Goal: Task Accomplishment & Management: Complete application form

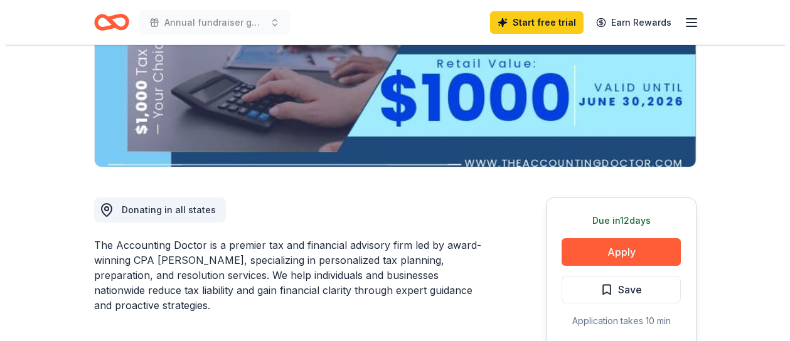
scroll to position [236, 0]
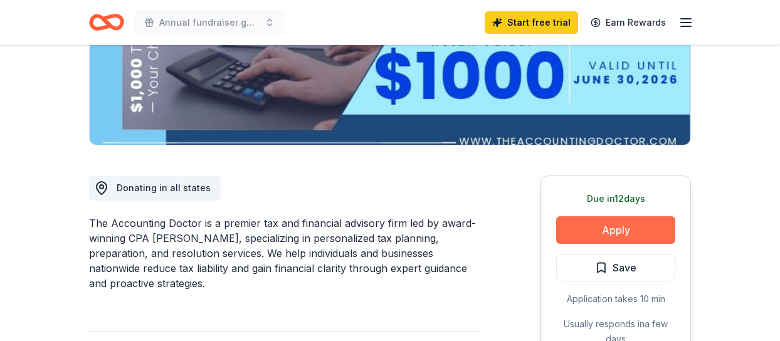
click at [612, 233] on button "Apply" at bounding box center [615, 230] width 119 height 28
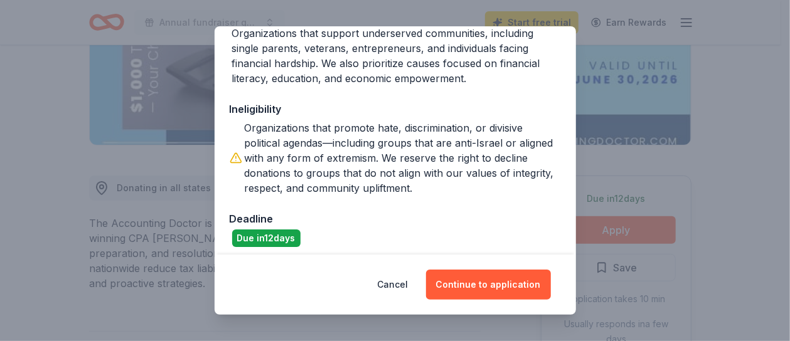
scroll to position [226, 0]
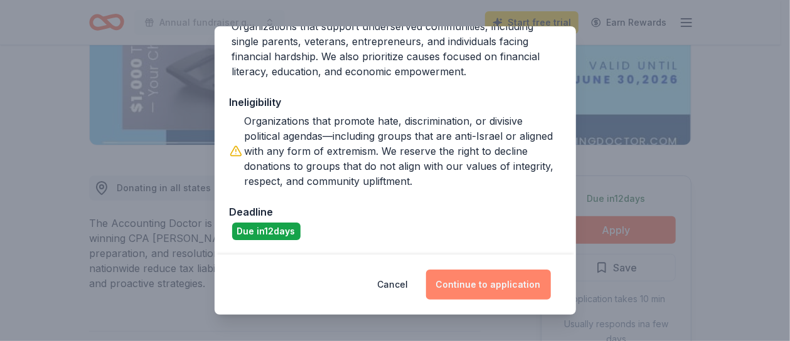
click at [470, 297] on button "Continue to application" at bounding box center [488, 285] width 125 height 30
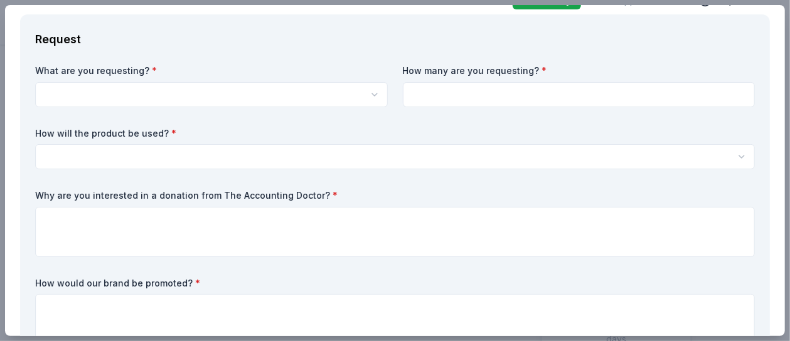
scroll to position [0, 0]
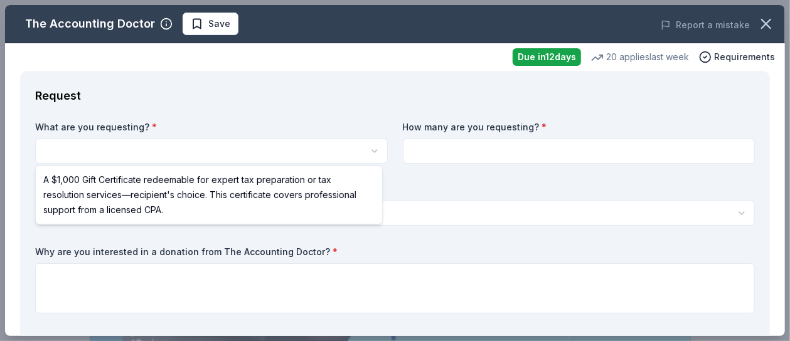
select select "A $1,000 Gift Certificate redeemable for expert tax preparation or tax resoluti…"
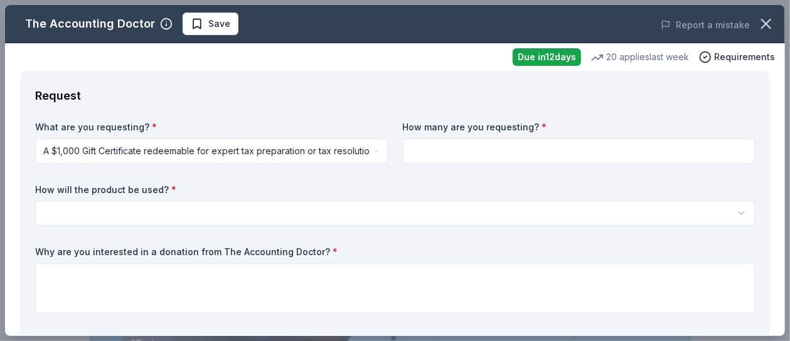
click at [435, 152] on input at bounding box center [579, 151] width 353 height 25
type input "1"
click at [225, 211] on html "Annual fundraiser gala 2025 Save Apply Due [DATE] Share The Accounting Doctor N…" at bounding box center [395, 170] width 790 height 341
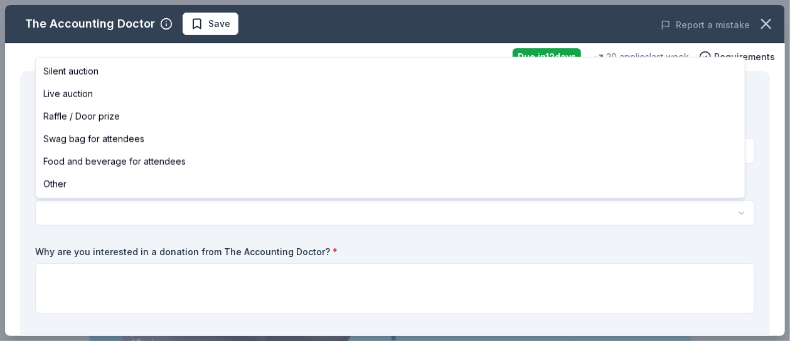
select select "raffleDoorPrize"
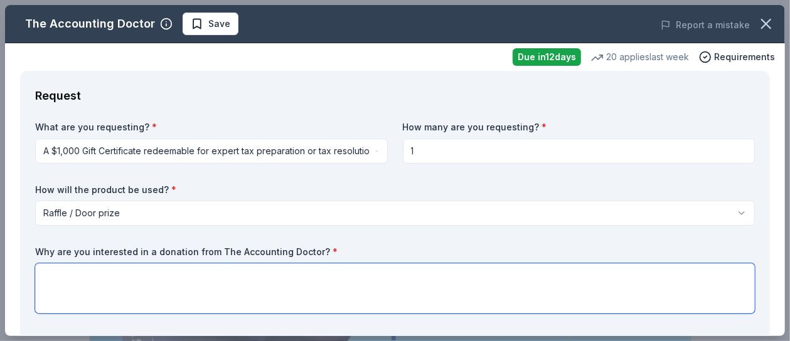
click at [521, 277] on textarea at bounding box center [394, 288] width 719 height 50
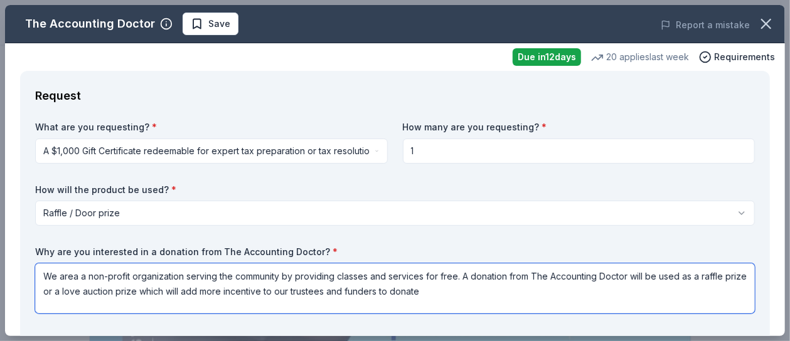
click at [70, 272] on textarea "We area a non-profit organization serving the community by providing classes an…" at bounding box center [394, 288] width 719 height 50
click at [0, 0] on span "are" at bounding box center [0, 0] width 0 height 0
click at [95, 288] on textarea "We are a non-profit organization serving the community by providing classes and…" at bounding box center [394, 288] width 719 height 50
click at [92, 290] on textarea "We are a non-profit organization serving the community by providing classes and…" at bounding box center [394, 288] width 719 height 50
click at [140, 293] on textarea "We are a non-profit organization serving the community by providing classes and…" at bounding box center [394, 288] width 719 height 50
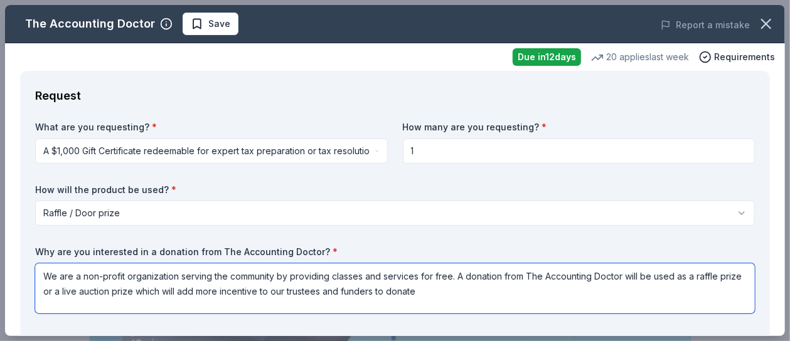
click at [0, 0] on qb-div "Add Punctuation prize ," at bounding box center [0, 0] width 0 height 0
click at [107, 273] on textarea "We are a non-profit organization serving the community by providing classes and…" at bounding box center [394, 288] width 719 height 50
click at [0, 0] on span "nonprofit" at bounding box center [0, 0] width 0 height 0
type textarea "We are a nonprofit organization serving the community by providing classes and …"
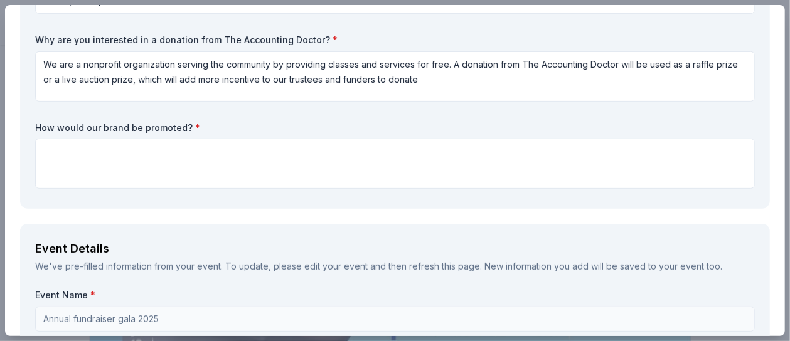
scroll to position [300, 0]
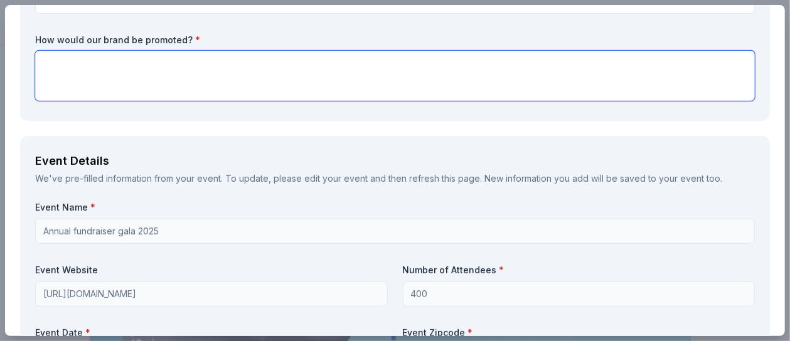
click at [433, 67] on textarea at bounding box center [394, 76] width 719 height 50
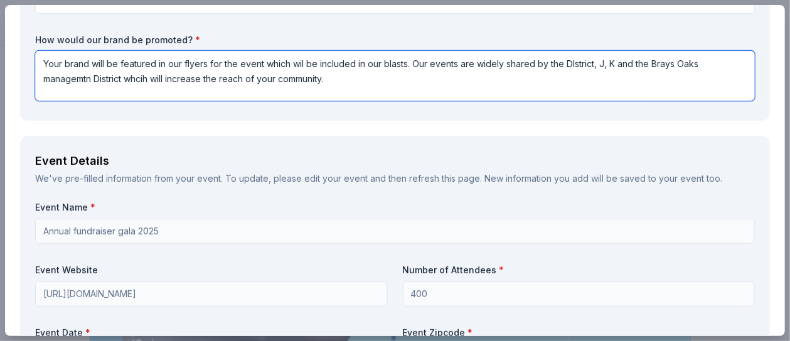
click at [253, 65] on textarea "Your brand will be featured in our flyers for the event which wil be included i…" at bounding box center [394, 76] width 719 height 50
click at [0, 0] on span "event" at bounding box center [0, 0] width 0 height 0
click at [302, 66] on textarea "Your brand will be featured in our flyers for the event, which wil be included …" at bounding box center [394, 76] width 719 height 50
click at [0, 0] on span "will" at bounding box center [0, 0] width 0 height 0
click at [0, 0] on span "District," at bounding box center [0, 0] width 0 height 0
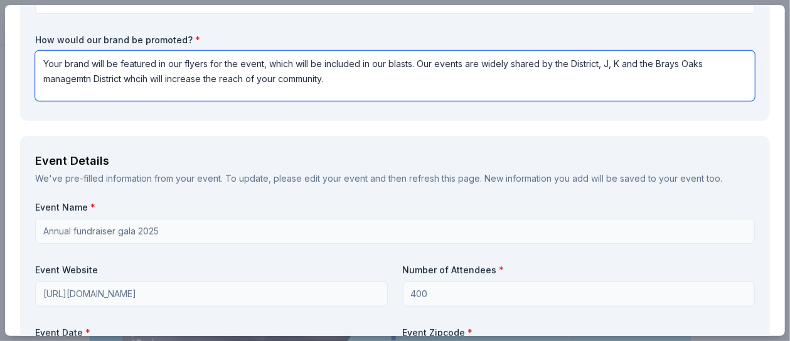
click at [611, 64] on textarea "Your brand will be featured in our flyers for the event, which will be included…" at bounding box center [394, 76] width 719 height 50
click at [0, 0] on span "J, K" at bounding box center [0, 0] width 0 height 0
click at [0, 0] on span "Management District, which" at bounding box center [0, 0] width 0 height 0
drag, startPoint x: 339, startPoint y: 76, endPoint x: 290, endPoint y: 79, distance: 49.0
click at [290, 79] on textarea "Your brand will be featured in our flyers for the event, which will be included…" at bounding box center [394, 76] width 719 height 50
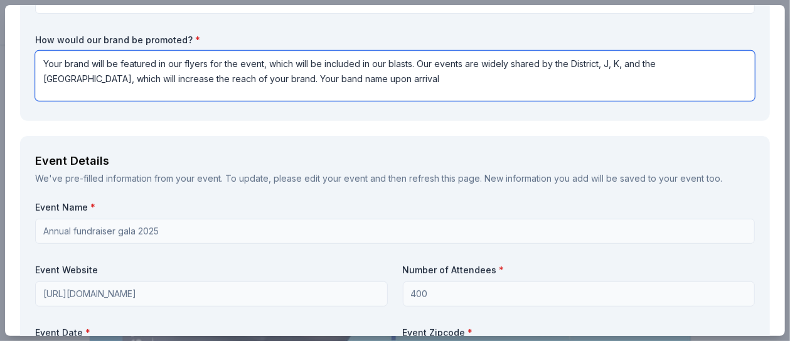
click at [346, 77] on textarea "Your brand will be featured in our flyers for the event, which will be included…" at bounding box center [394, 76] width 719 height 50
click at [469, 86] on textarea "Your brand will be featured in our flyers for the event, which will be included…" at bounding box center [394, 76] width 719 height 50
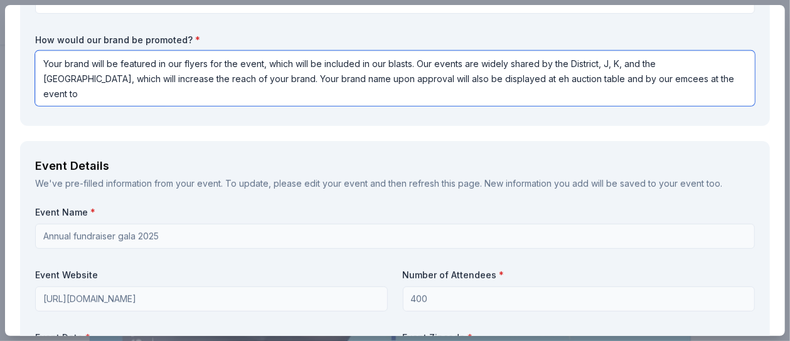
click at [0, 0] on span "the" at bounding box center [0, 0] width 0 height 0
click at [643, 75] on textarea "Your brand will be featured in our flyers for the event, which will be included…" at bounding box center [394, 78] width 719 height 55
click at [571, 98] on textarea "Your brand will be featured in our flyers for the event, which will be included…" at bounding box center [394, 78] width 719 height 55
click at [0, 0] on span "name" at bounding box center [0, 0] width 0 height 0
click at [0, 0] on span "approval" at bounding box center [0, 0] width 0 height 0
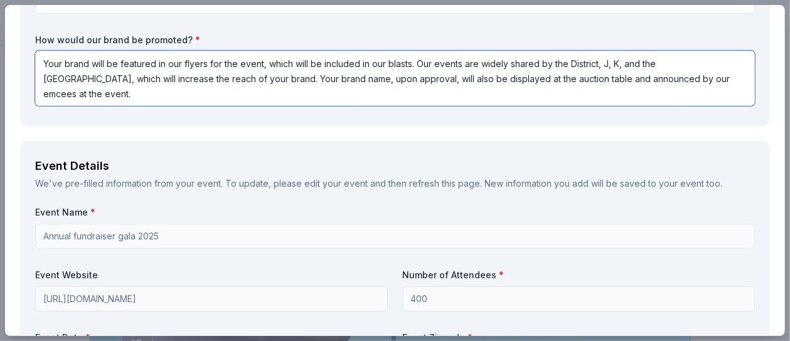
type textarea "Your brand will be featured in our flyers for the event, which will be included…"
click at [312, 158] on div "Event Details" at bounding box center [394, 166] width 719 height 20
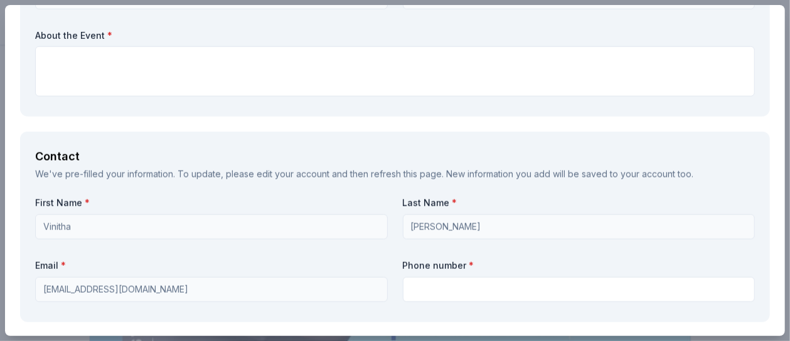
scroll to position [758, 0]
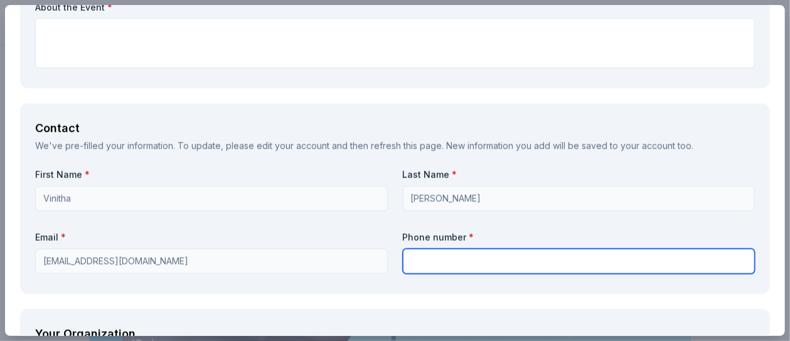
click at [416, 269] on input "text" at bounding box center [579, 261] width 353 height 25
type input "7139291908"
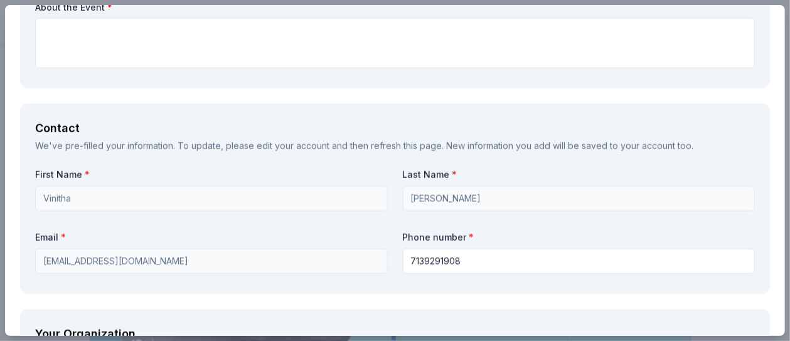
type input "India House"
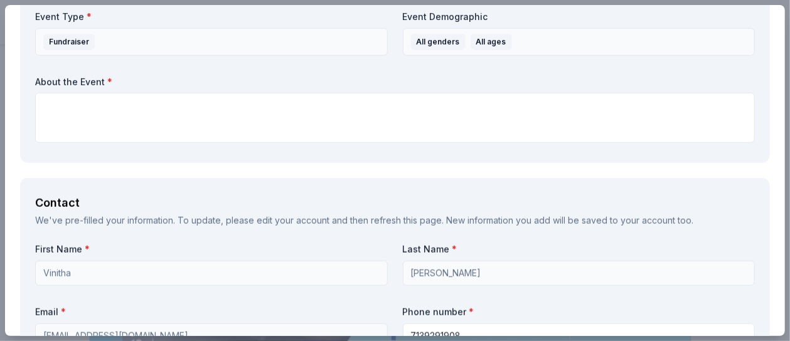
scroll to position [668, 0]
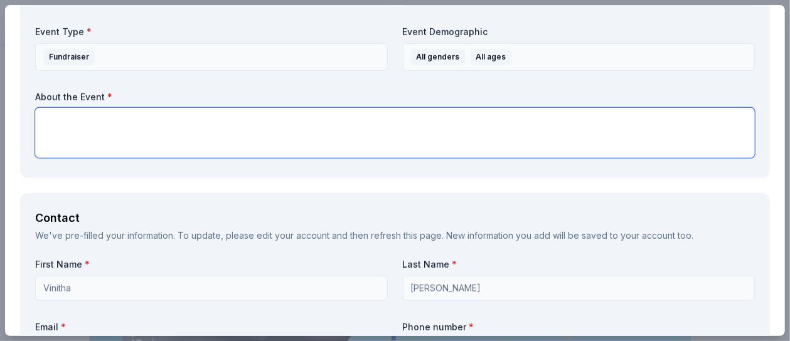
click at [140, 120] on textarea at bounding box center [394, 133] width 719 height 50
paste textarea "We are excited to host our Annual Fundraiser Gala, a cornerstone event dedicate…"
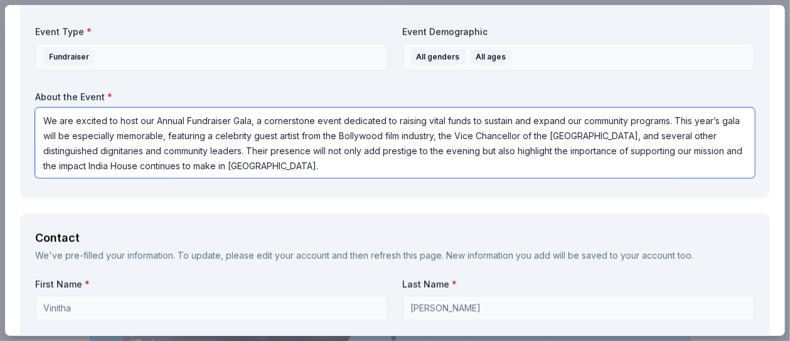
type textarea "We are excited to host our Annual Fundraiser Gala, a cornerstone event dedicate…"
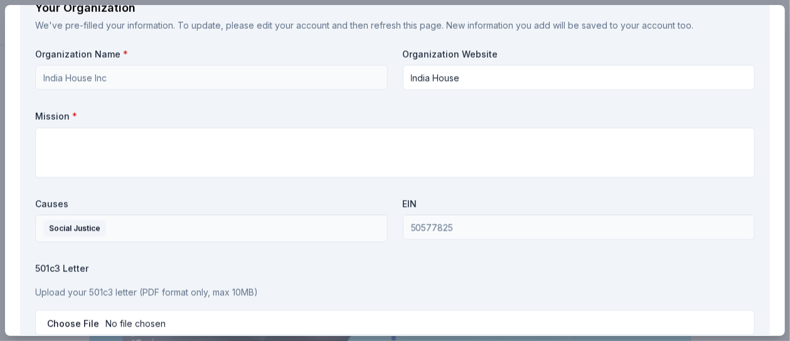
scroll to position [1190, 0]
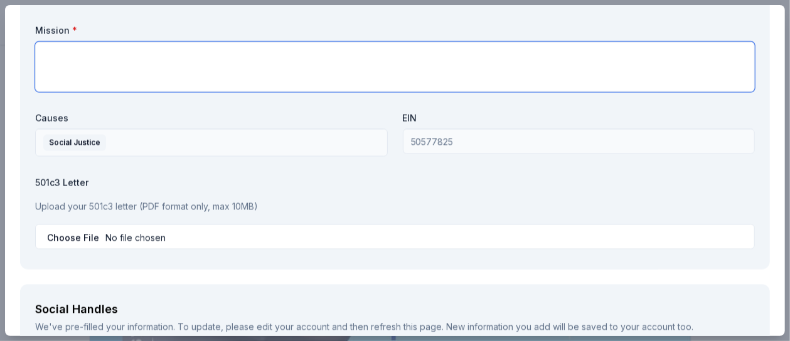
click at [200, 61] on textarea at bounding box center [394, 66] width 719 height 50
paste textarea "The mission of [GEOGRAPHIC_DATA] is to unite cultures, create bridges, and help…"
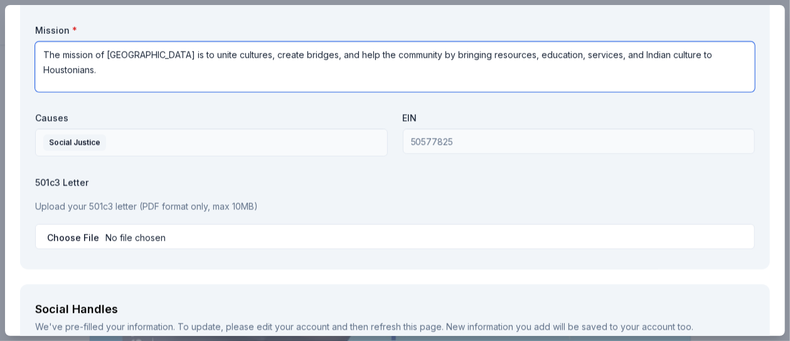
type textarea "The mission of [GEOGRAPHIC_DATA] is to unite cultures, create bridges, and help…"
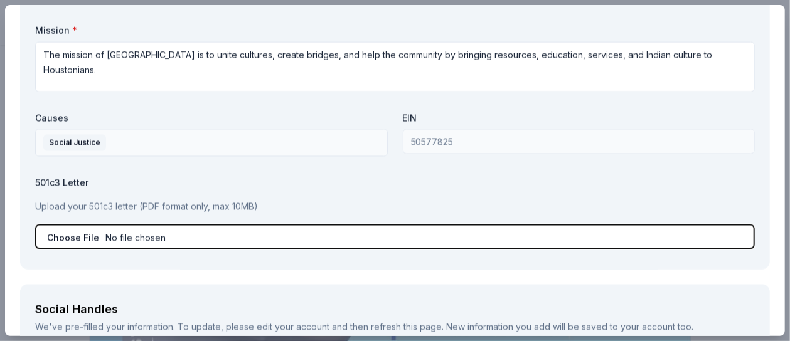
click at [204, 236] on input "file" at bounding box center [394, 236] width 719 height 25
type input "C:\fakepath\[DATE]+Tax+Exempt+Letter.pdf"
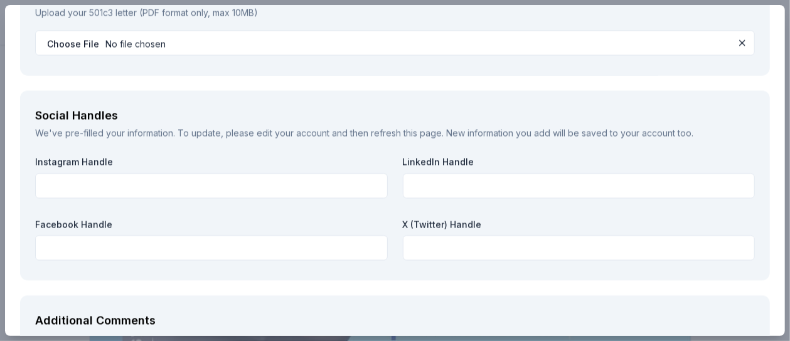
scroll to position [1392, 0]
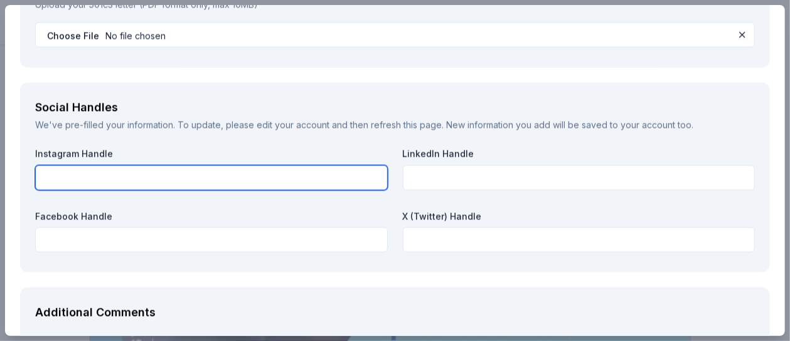
click at [260, 171] on input "text" at bounding box center [211, 177] width 353 height 25
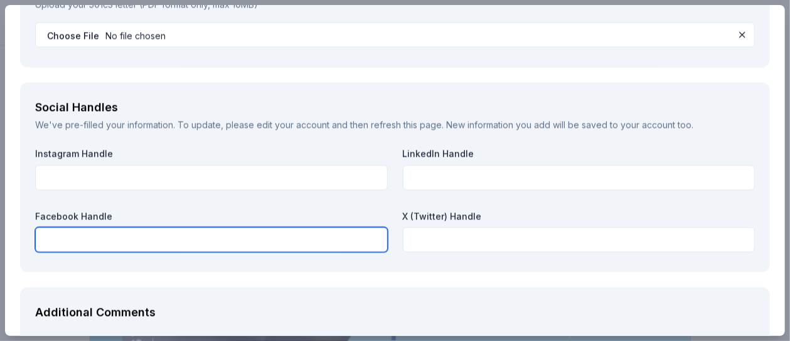
click at [222, 235] on input "text" at bounding box center [211, 239] width 353 height 25
paste input "[URL][DOMAIN_NAME]"
type input "[URL][DOMAIN_NAME]"
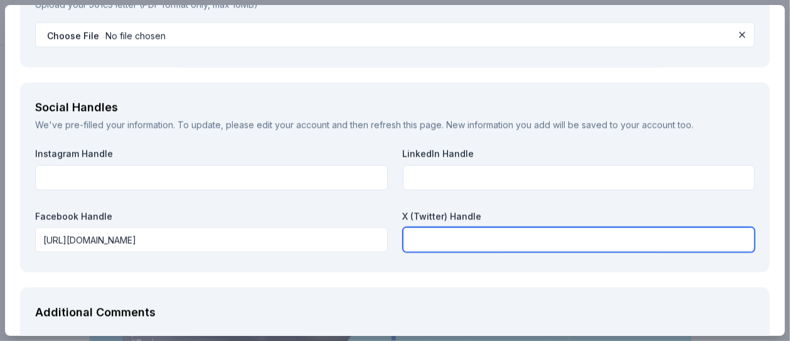
click at [466, 233] on input "text" at bounding box center [579, 239] width 353 height 25
paste input "[URL][DOMAIN_NAME]"
type input "[URL][DOMAIN_NAME]"
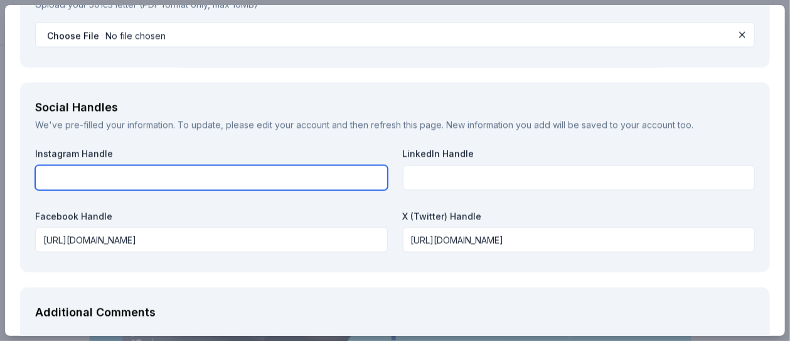
click at [155, 176] on input "text" at bounding box center [211, 177] width 353 height 25
paste input "[URL][DOMAIN_NAME]"
type input "[URL][DOMAIN_NAME]"
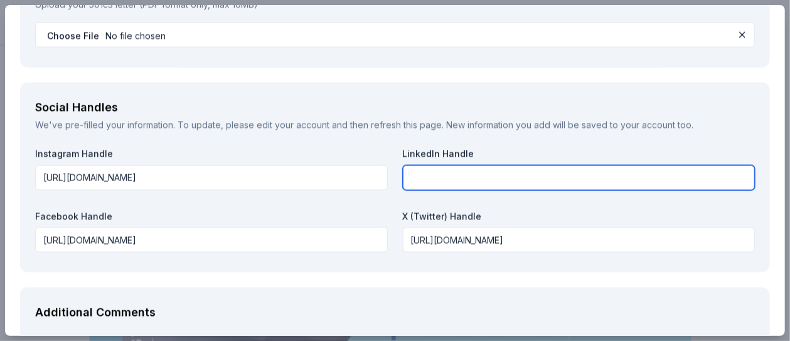
click at [480, 170] on input "text" at bounding box center [579, 177] width 353 height 25
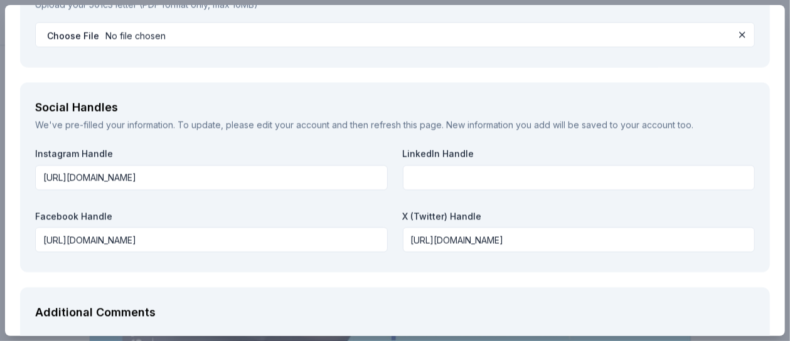
scroll to position [1544, 0]
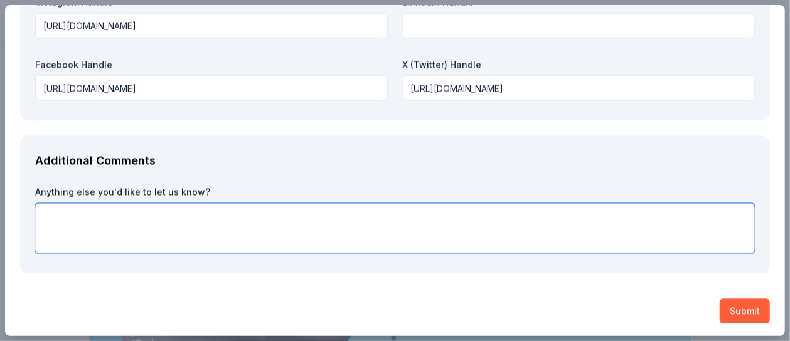
click at [677, 226] on textarea at bounding box center [394, 228] width 719 height 50
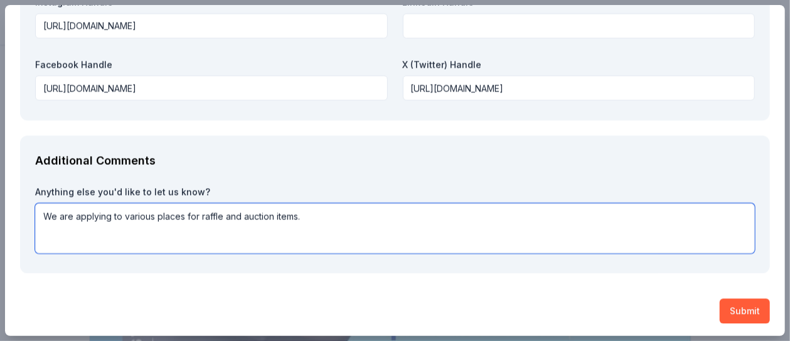
type textarea "We are applying to various places for raffle and auction items."
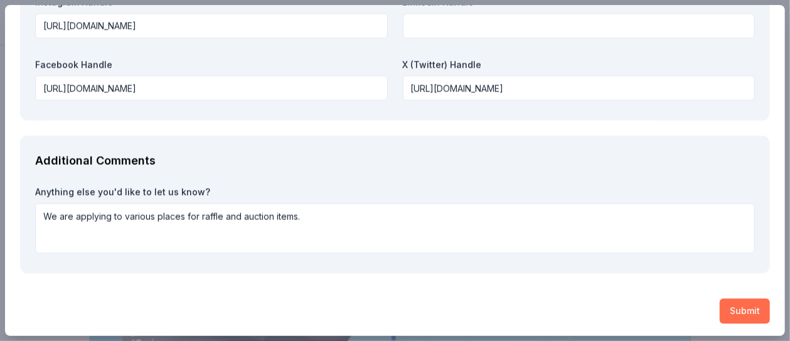
click at [742, 307] on button "Submit" at bounding box center [744, 311] width 50 height 25
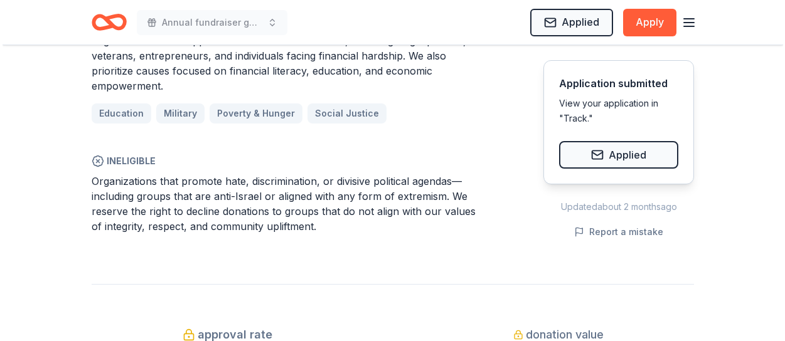
scroll to position [0, 0]
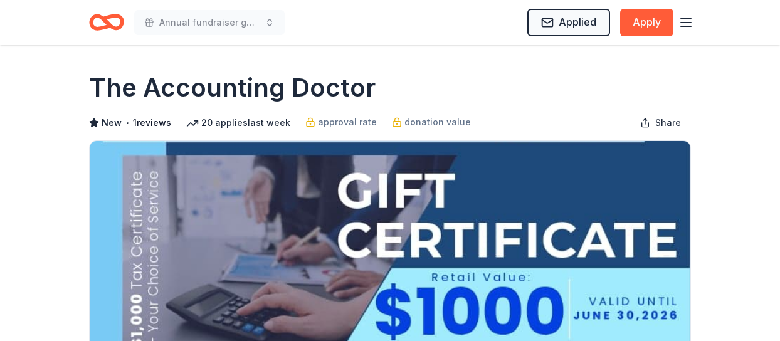
click at [110, 22] on icon "Home" at bounding box center [106, 22] width 35 height 29
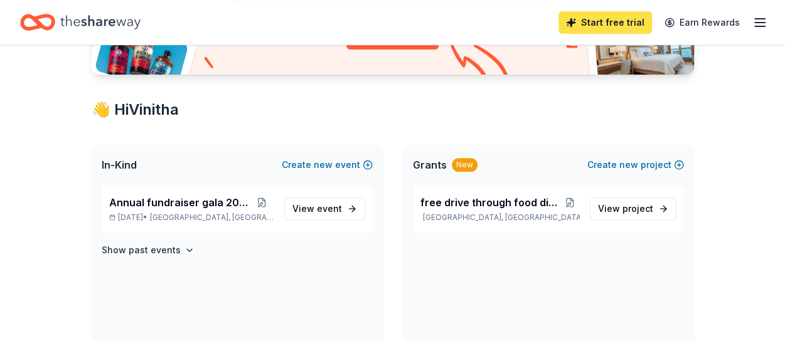
scroll to position [167, 0]
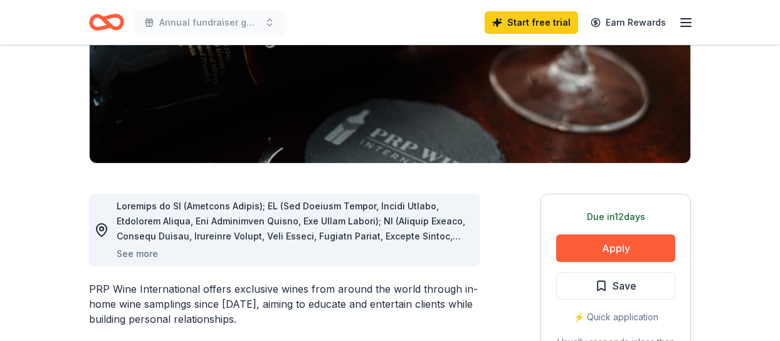
scroll to position [210, 0]
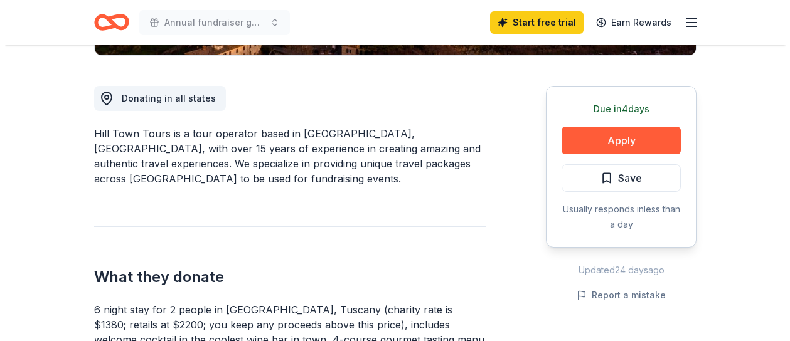
scroll to position [294, 0]
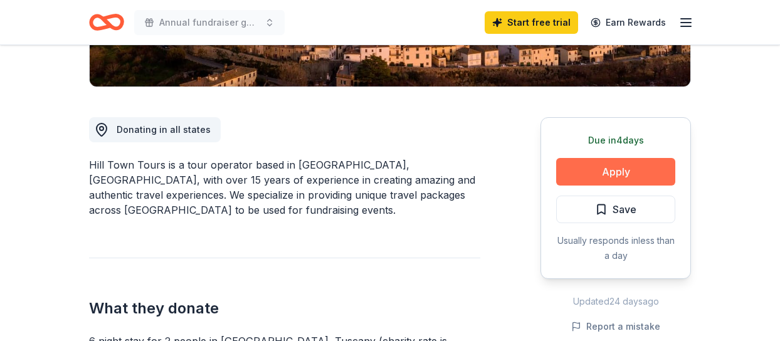
click at [592, 180] on button "Apply" at bounding box center [615, 172] width 119 height 28
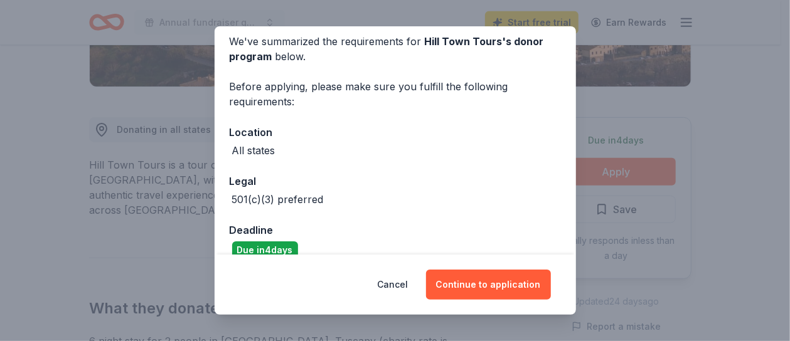
scroll to position [72, 0]
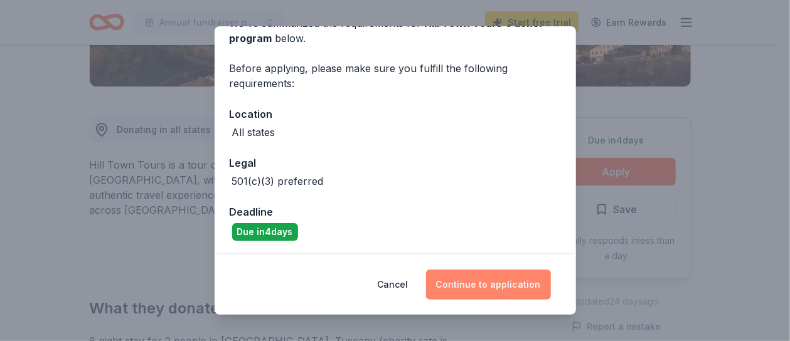
click at [509, 278] on button "Continue to application" at bounding box center [488, 285] width 125 height 30
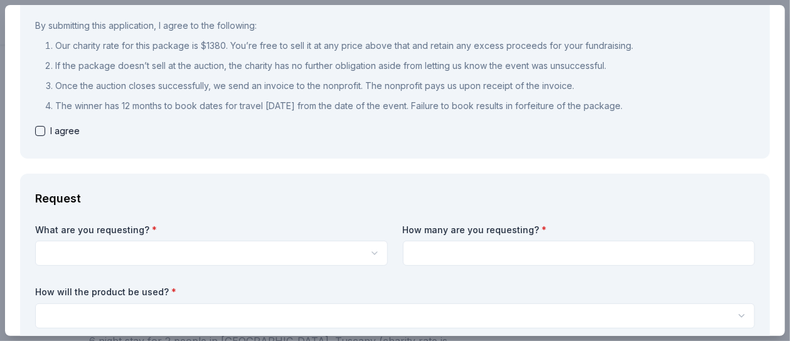
scroll to position [137, 0]
